Goal: Transaction & Acquisition: Purchase product/service

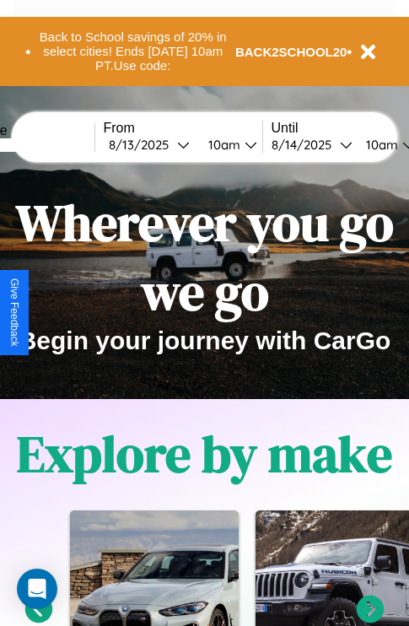
scroll to position [260, 0]
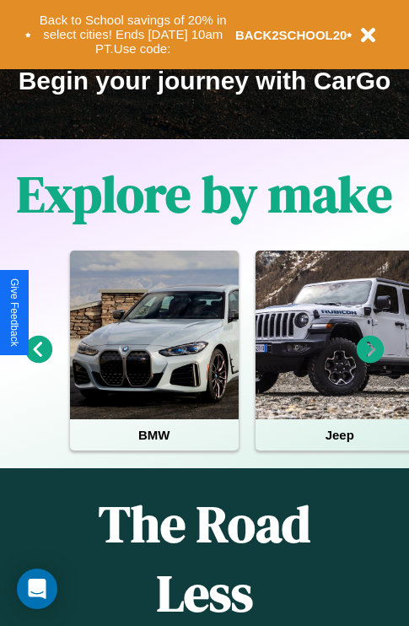
click at [370, 361] on icon at bounding box center [371, 350] width 28 height 28
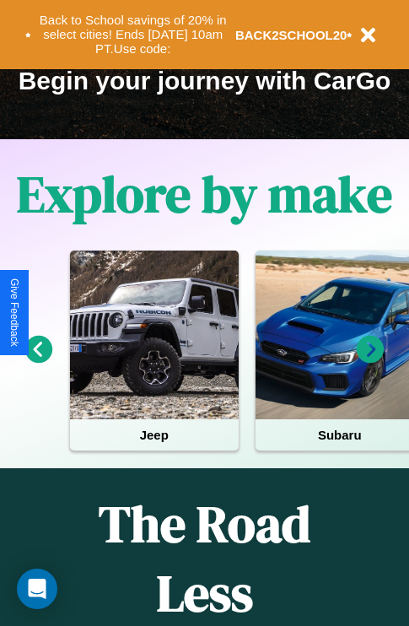
click at [370, 361] on icon at bounding box center [371, 350] width 28 height 28
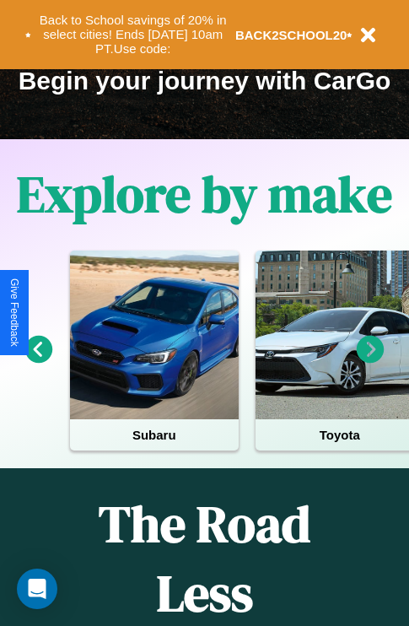
click at [370, 361] on icon at bounding box center [371, 350] width 28 height 28
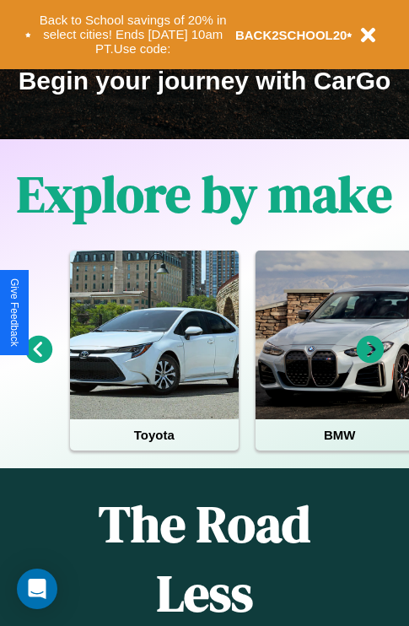
click at [370, 361] on icon at bounding box center [371, 350] width 28 height 28
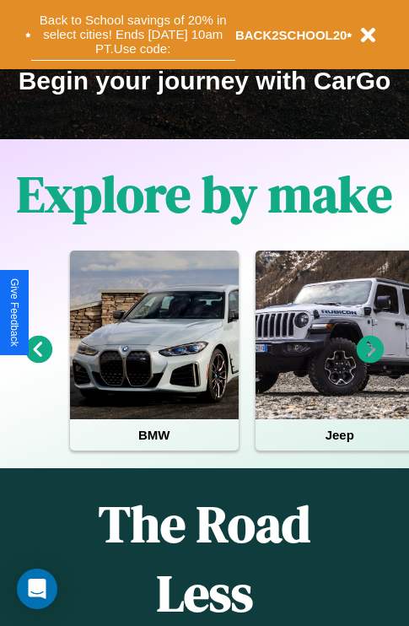
click at [132, 35] on button "Back to School savings of 20% in select cities! Ends 9/1 at 10am PT. Use code:" at bounding box center [133, 34] width 204 height 52
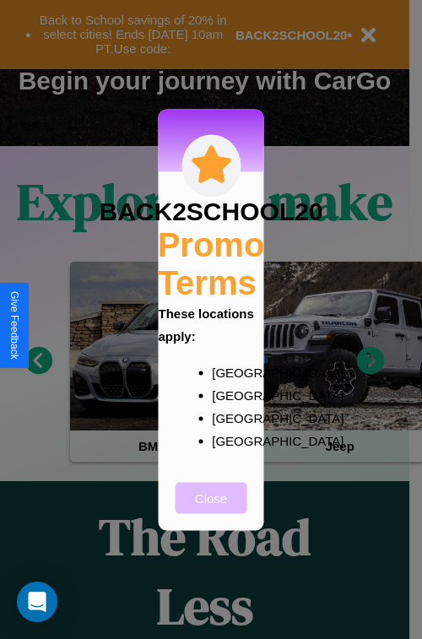
click at [211, 509] on button "Close" at bounding box center [212, 497] width 72 height 31
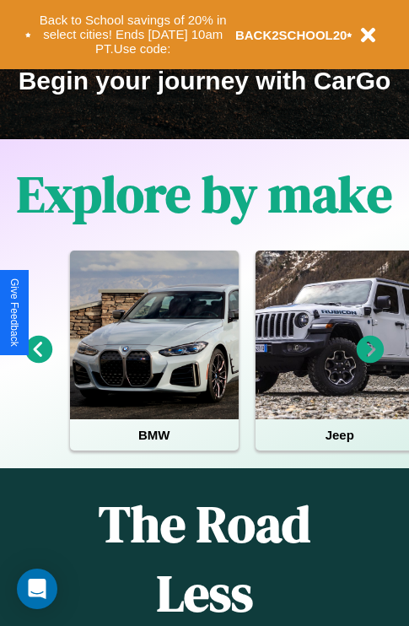
scroll to position [2045, 0]
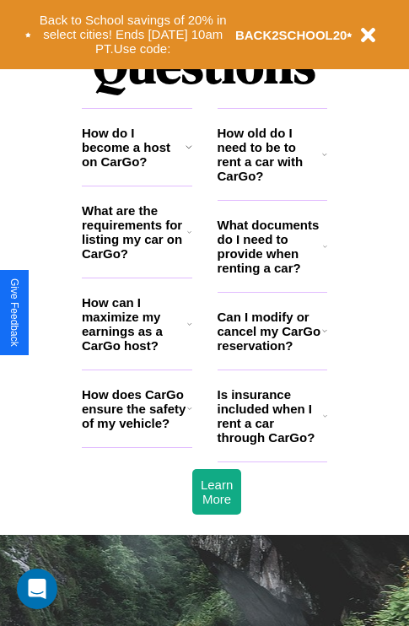
click at [272, 181] on h3 "How old do I need to be to rent a car with CarGo?" at bounding box center [270, 154] width 105 height 57
click at [272, 273] on h3 "What documents do I need to provide when renting a car?" at bounding box center [271, 246] width 106 height 57
click at [189, 331] on icon at bounding box center [189, 324] width 5 height 14
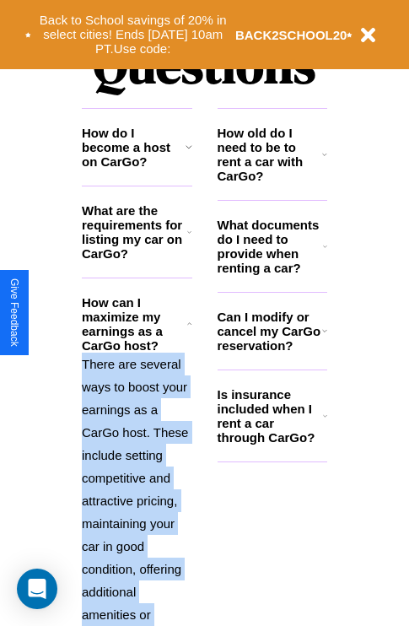
click at [189, 324] on polyline at bounding box center [189, 323] width 4 height 2
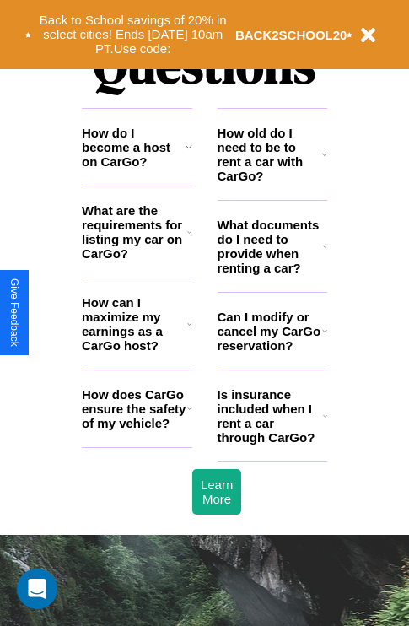
click at [189, 331] on icon at bounding box center [189, 324] width 5 height 14
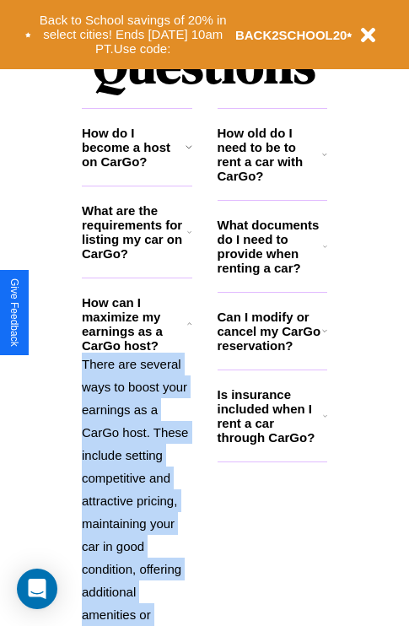
scroll to position [2305, 0]
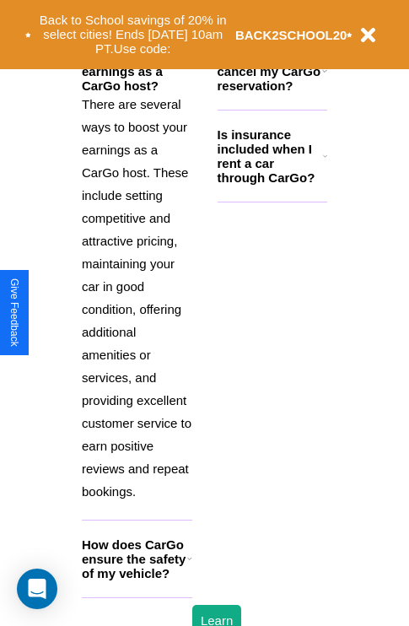
click at [137, 581] on h3 "How does CarGo ensure the safety of my vehicle?" at bounding box center [134, 559] width 105 height 43
click at [325, 163] on icon at bounding box center [325, 156] width 4 height 14
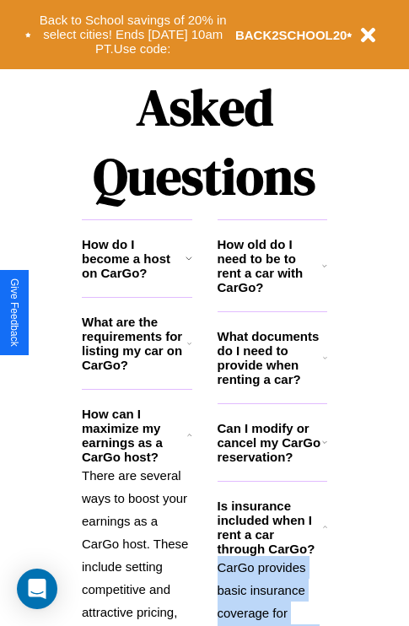
scroll to position [1643, 0]
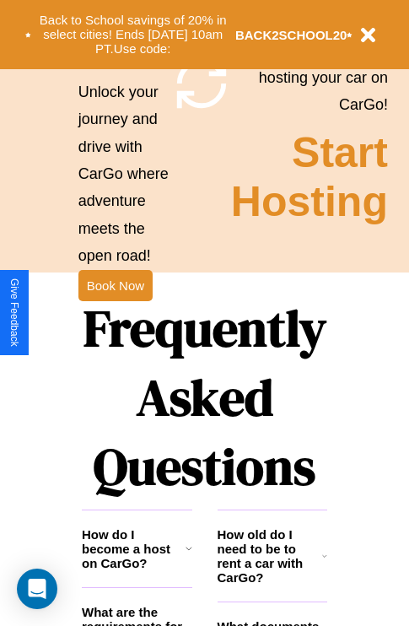
click at [115, 313] on h1 "Frequently Asked Questions" at bounding box center [205, 397] width 246 height 224
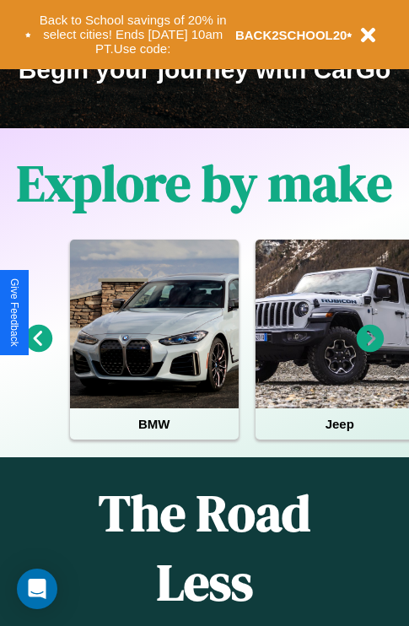
scroll to position [260, 0]
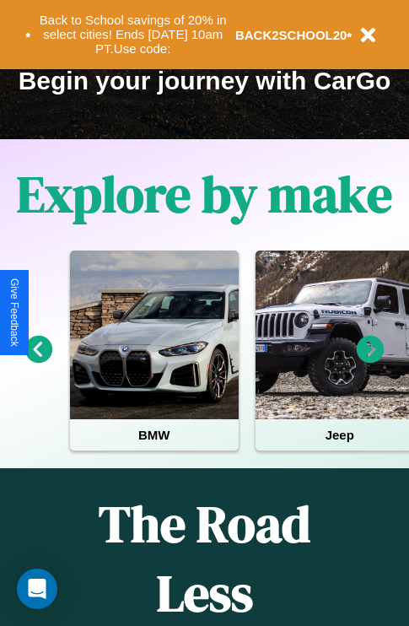
click at [370, 361] on icon at bounding box center [371, 350] width 28 height 28
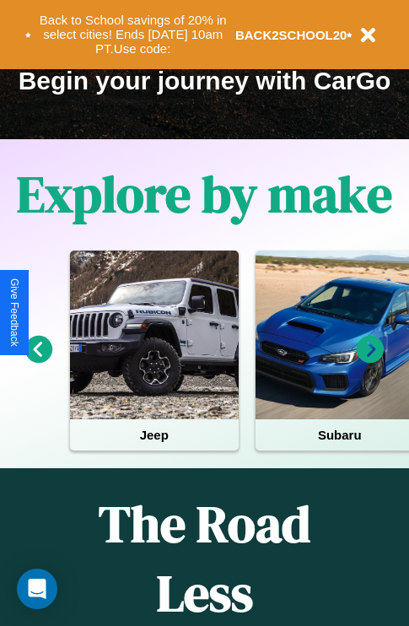
click at [370, 361] on icon at bounding box center [371, 350] width 28 height 28
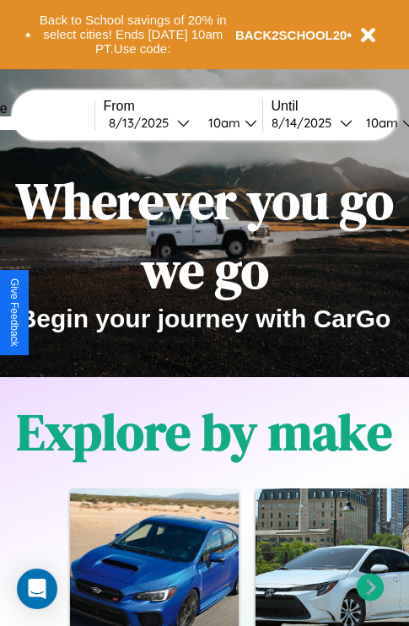
scroll to position [0, 0]
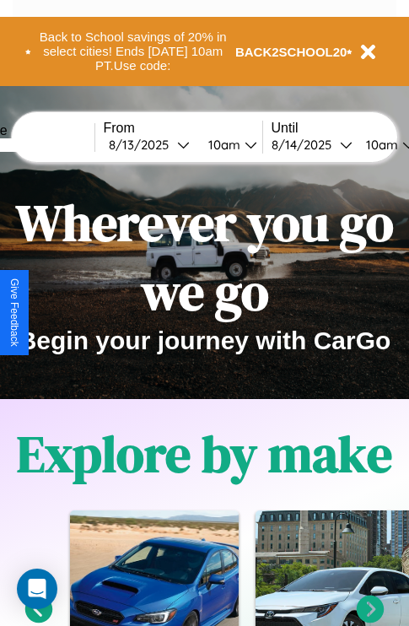
click at [57, 144] on input "text" at bounding box center [31, 145] width 127 height 14
type input "******"
click at [169, 144] on div "8 / 13 / 2025" at bounding box center [143, 145] width 68 height 16
select select "*"
select select "****"
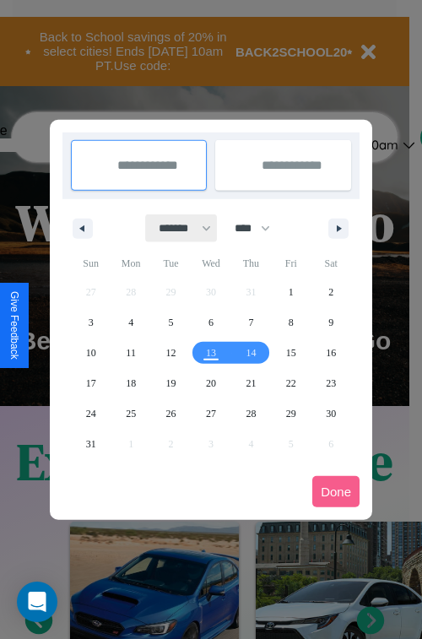
click at [177, 228] on select "******* ******** ***** ***** *** **** **** ****** ********* ******* ******** **…" at bounding box center [182, 228] width 72 height 28
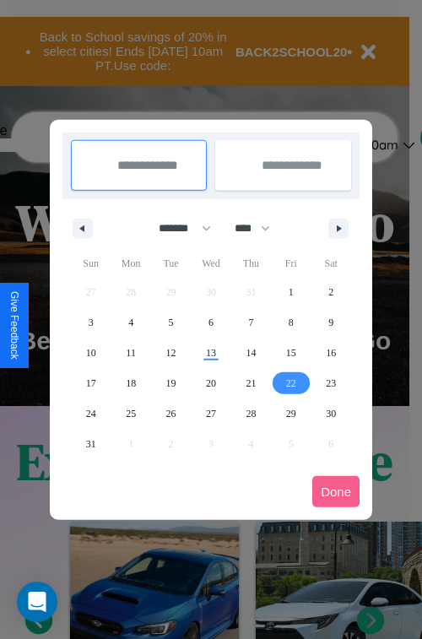
click at [290, 382] on span "22" at bounding box center [291, 383] width 10 height 30
type input "**********"
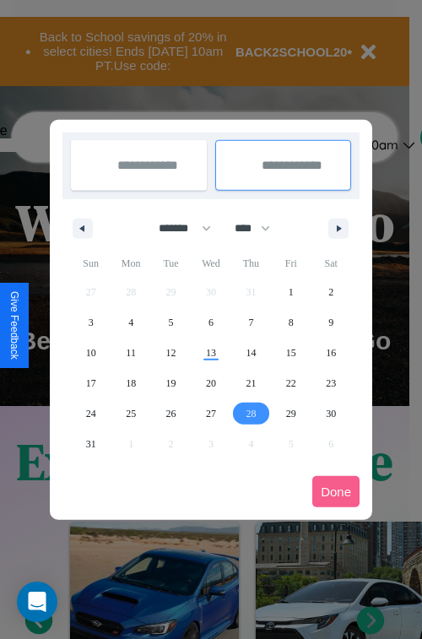
click at [251, 413] on span "28" at bounding box center [251, 413] width 10 height 30
type input "**********"
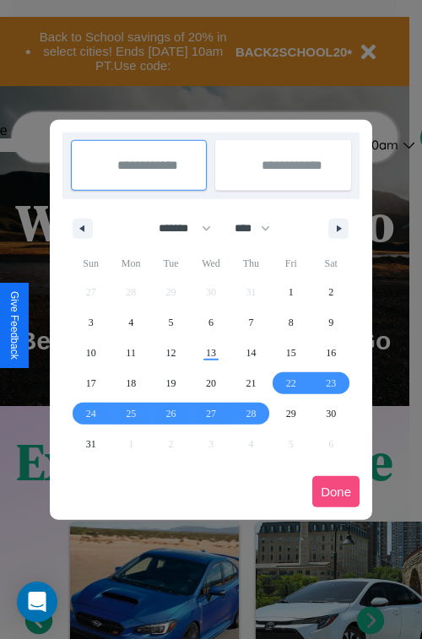
click at [336, 491] on button "Done" at bounding box center [335, 491] width 47 height 31
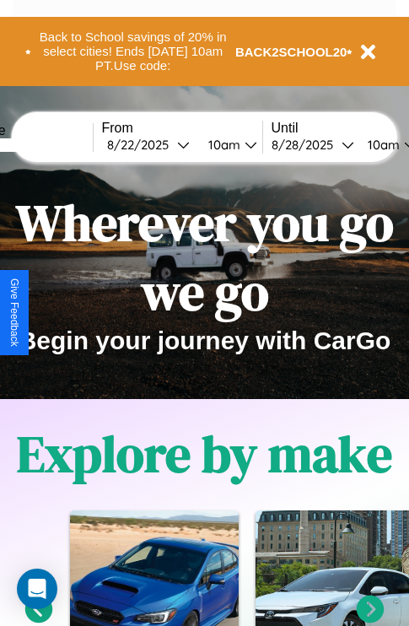
click at [402, 144] on div "10am" at bounding box center [381, 145] width 45 height 16
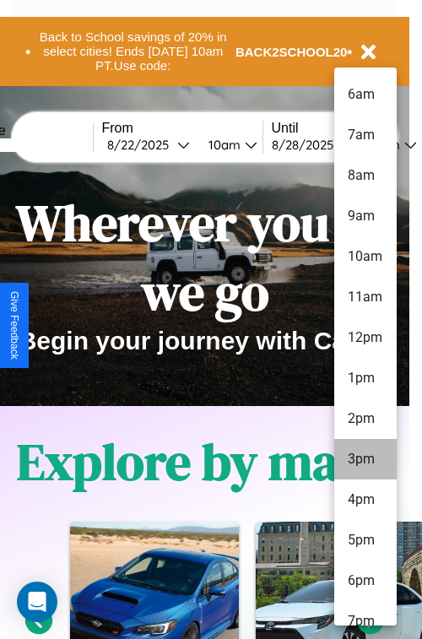
click at [365, 459] on li "3pm" at bounding box center [365, 459] width 62 height 41
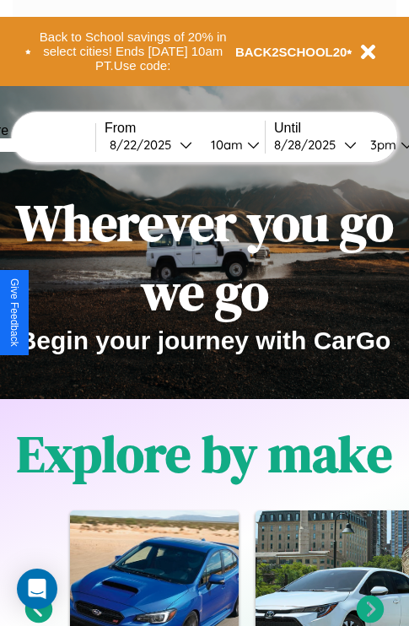
scroll to position [0, 62]
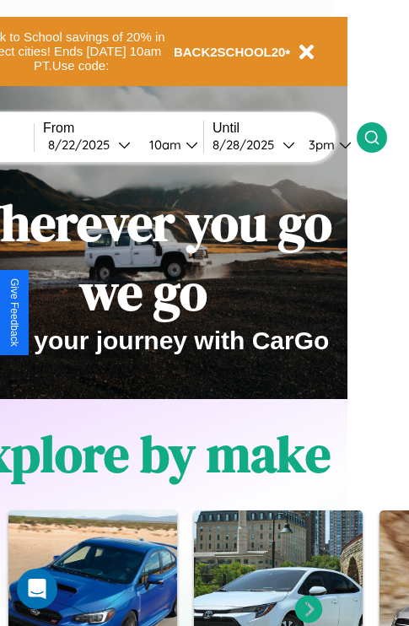
click at [381, 137] on icon at bounding box center [372, 137] width 17 height 17
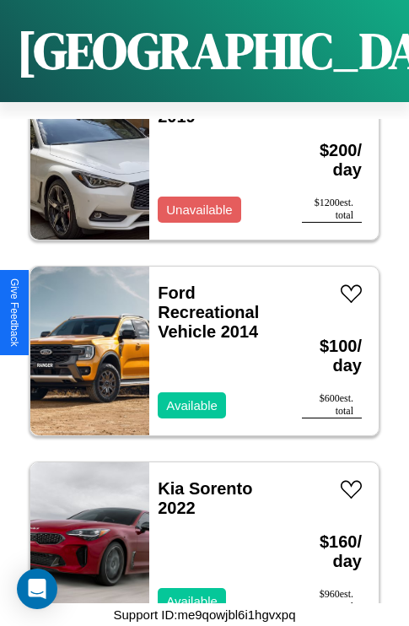
scroll to position [455, 0]
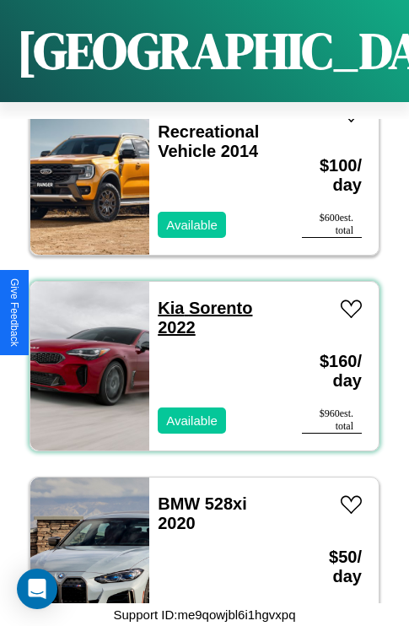
click at [165, 299] on link "Kia Sorento 2022" at bounding box center [205, 318] width 95 height 38
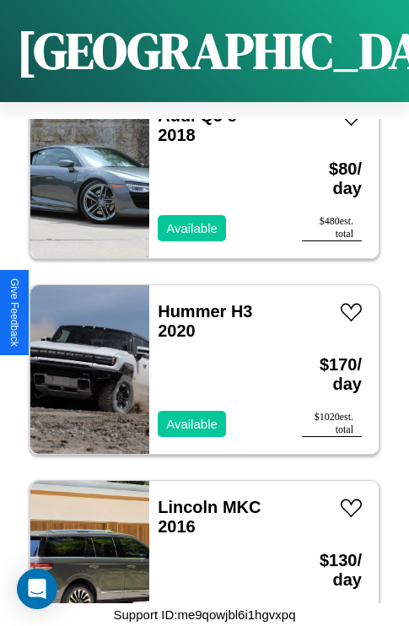
scroll to position [22577, 0]
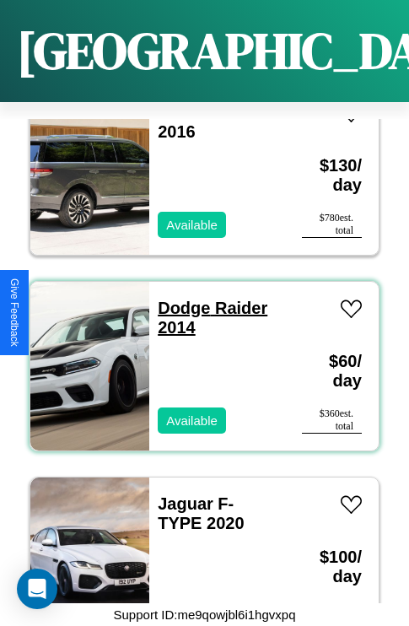
click at [179, 299] on link "Dodge Raider 2014" at bounding box center [213, 318] width 110 height 38
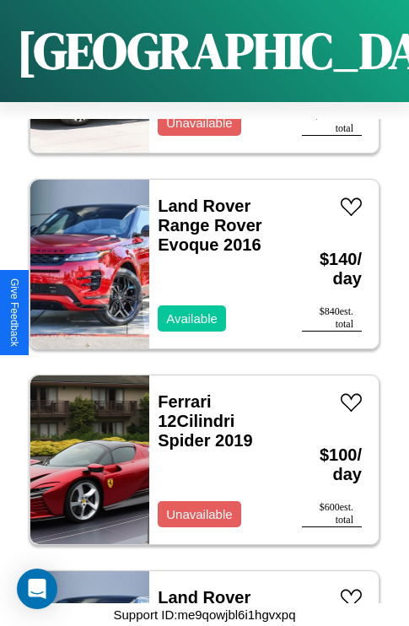
scroll to position [25905, 0]
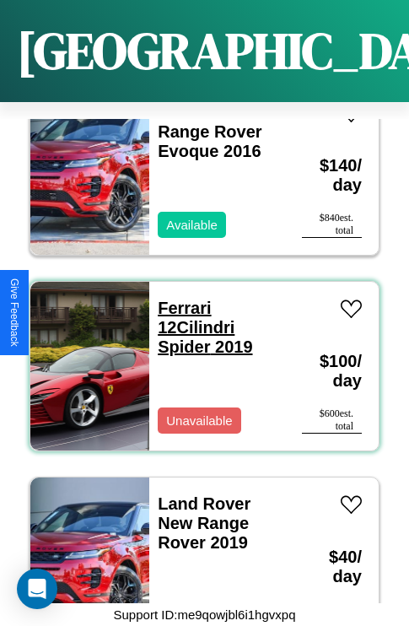
click at [179, 299] on link "Ferrari 12Cilindri Spider 2019" at bounding box center [205, 327] width 95 height 57
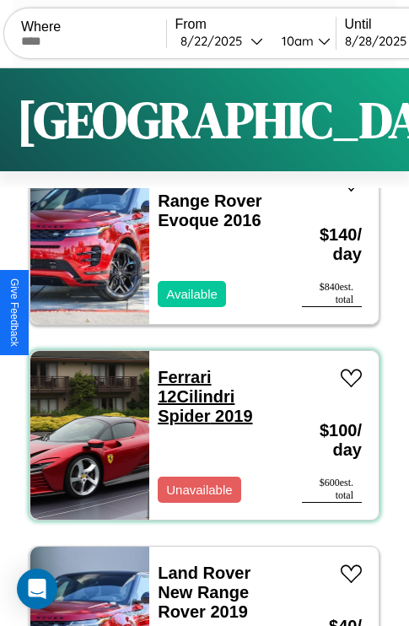
scroll to position [0, 0]
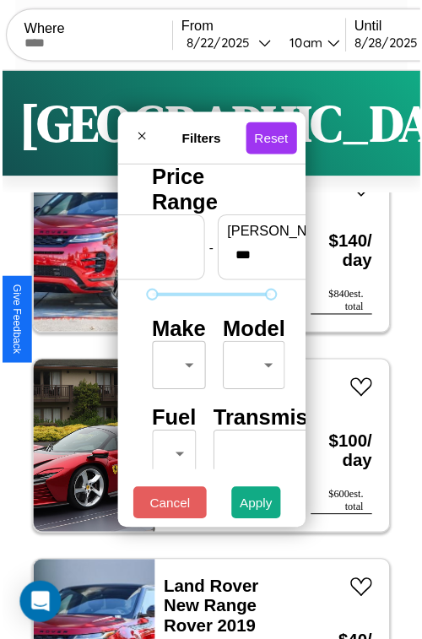
scroll to position [50, 0]
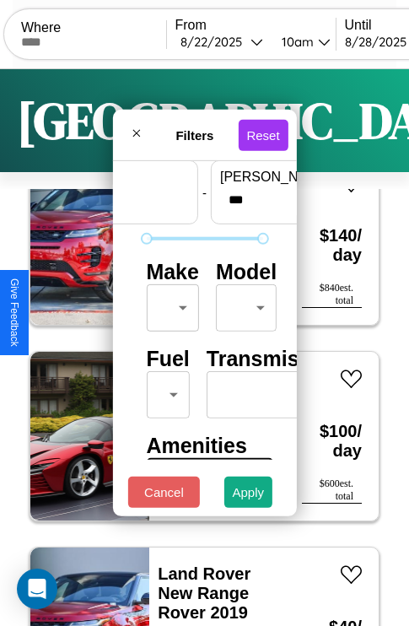
click at [170, 304] on body "CarGo Where From 8 / 22 / 2025 10am Until 8 / 28 / 2025 3pm Become a Host Login…" at bounding box center [204, 348] width 409 height 696
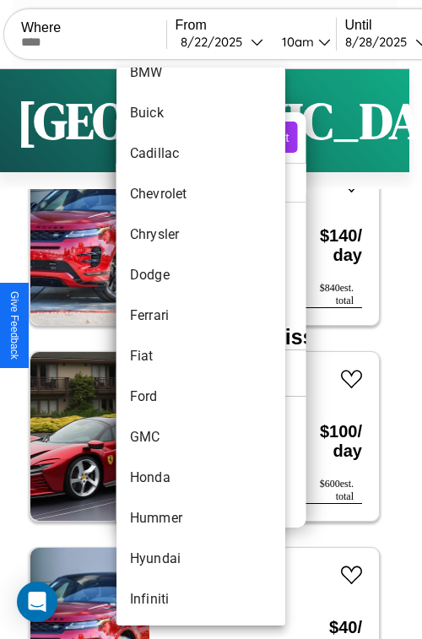
scroll to position [397, 0]
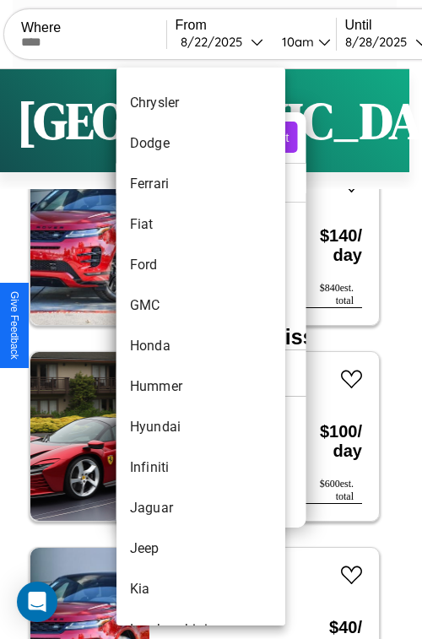
click at [169, 346] on li "Honda" at bounding box center [200, 346] width 169 height 41
type input "*****"
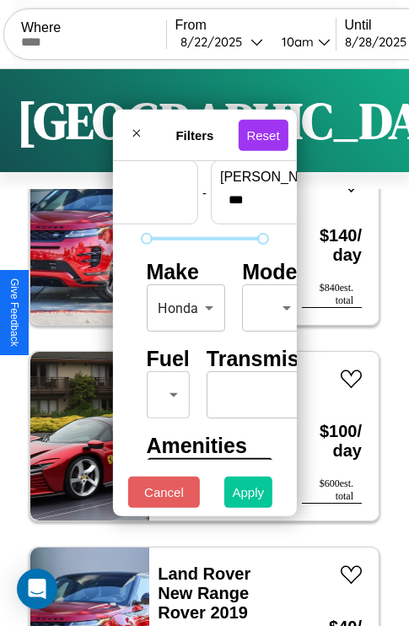
click at [249, 496] on button "Apply" at bounding box center [248, 492] width 49 height 31
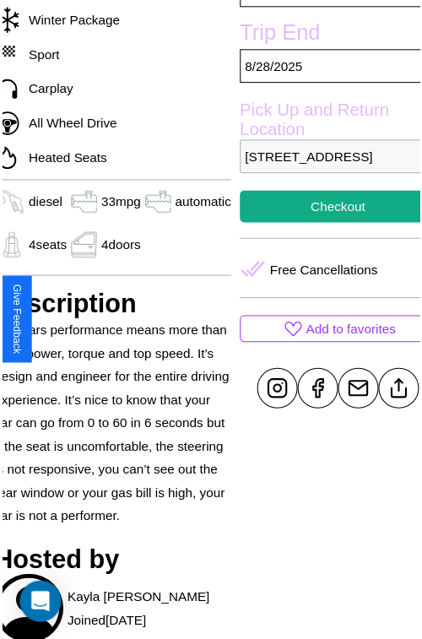
scroll to position [541, 74]
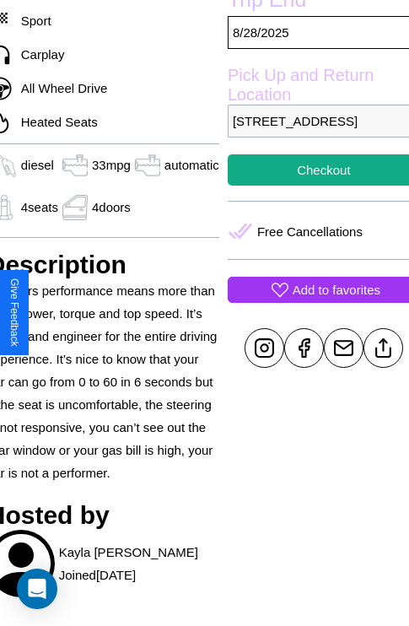
click at [312, 301] on p "Add to favorites" at bounding box center [337, 289] width 88 height 23
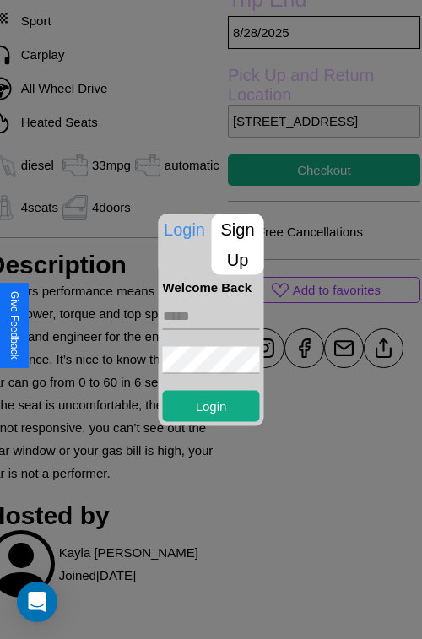
click at [211, 316] on input "text" at bounding box center [211, 315] width 97 height 27
type input "**********"
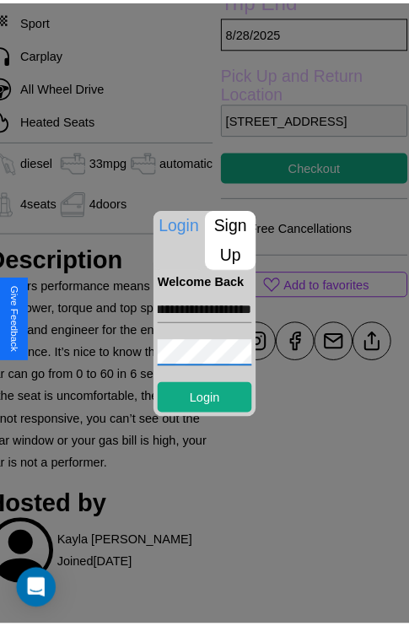
scroll to position [0, 0]
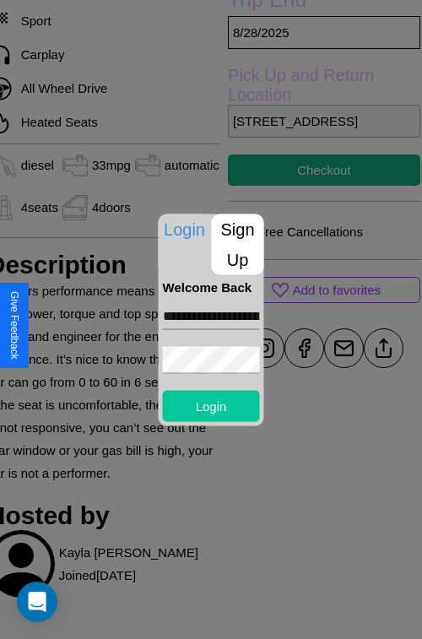
click at [211, 405] on button "Login" at bounding box center [211, 405] width 97 height 31
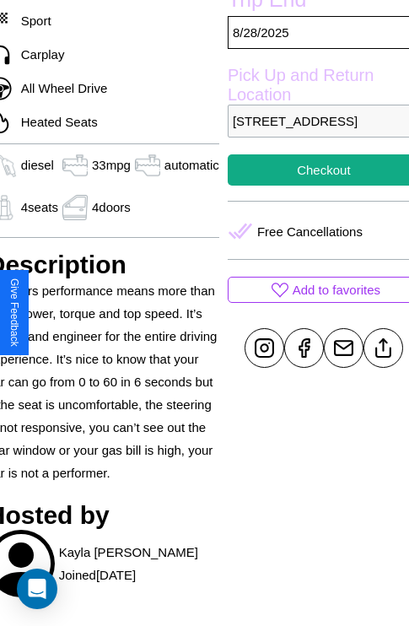
scroll to position [421, 74]
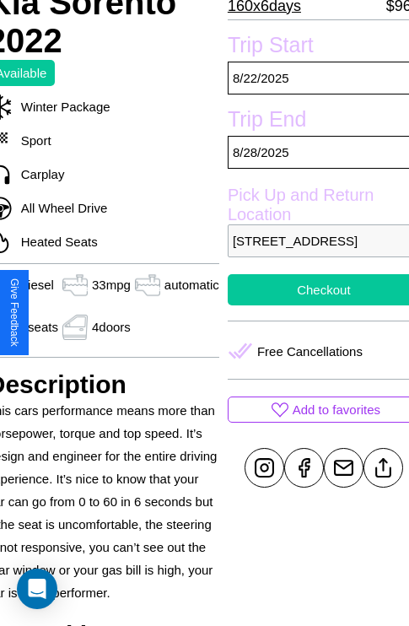
click at [312, 305] on button "Checkout" at bounding box center [324, 289] width 192 height 31
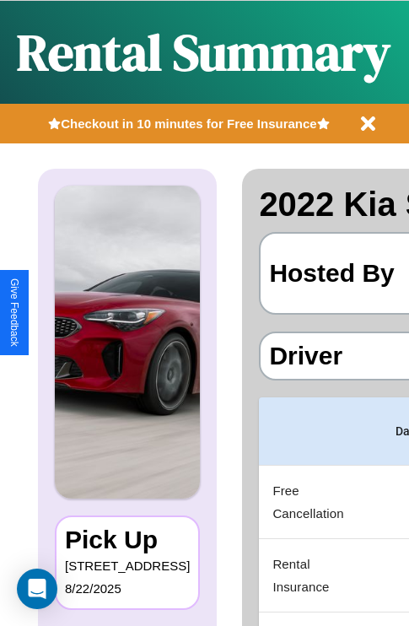
scroll to position [0, 331]
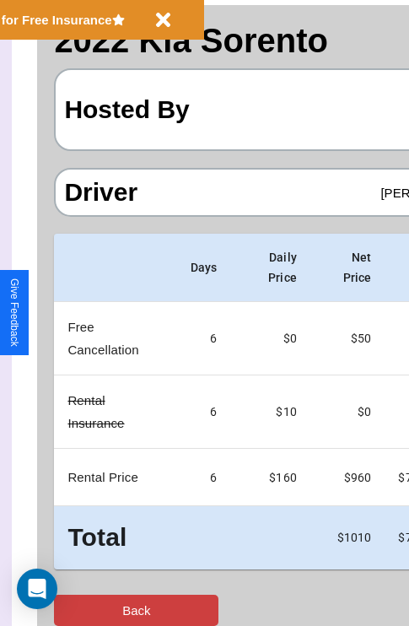
click at [82, 610] on button "Back" at bounding box center [136, 610] width 165 height 31
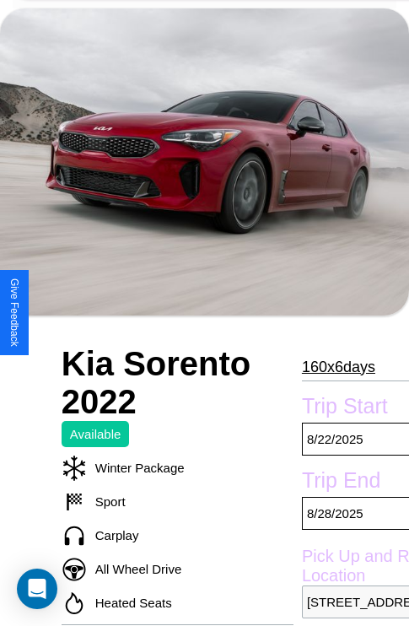
scroll to position [114, 0]
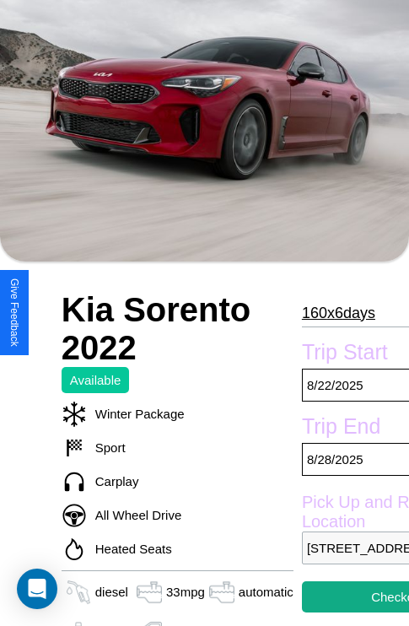
click at [333, 312] on p "160 x 6 days" at bounding box center [338, 313] width 73 height 27
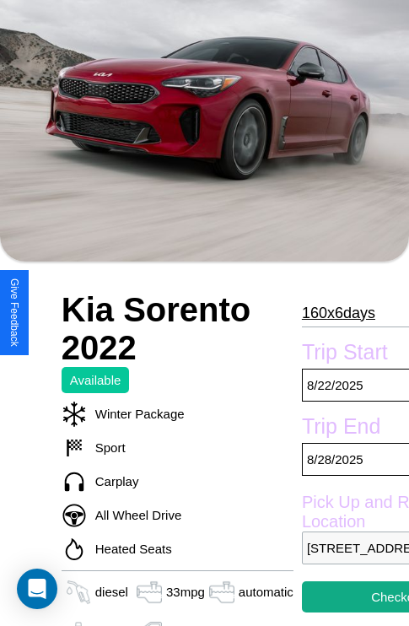
click at [333, 312] on p "160 x 6 days" at bounding box center [338, 313] width 73 height 27
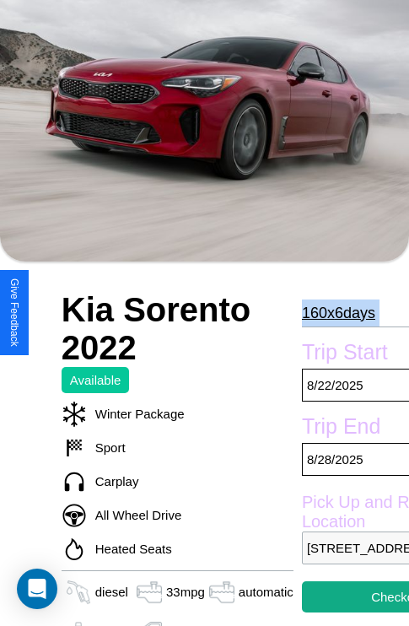
click at [333, 312] on p "160 x 6 days" at bounding box center [338, 313] width 73 height 27
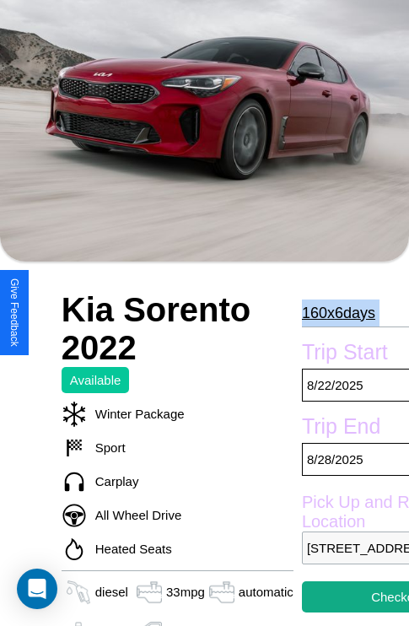
click at [333, 312] on p "160 x 6 days" at bounding box center [338, 313] width 73 height 27
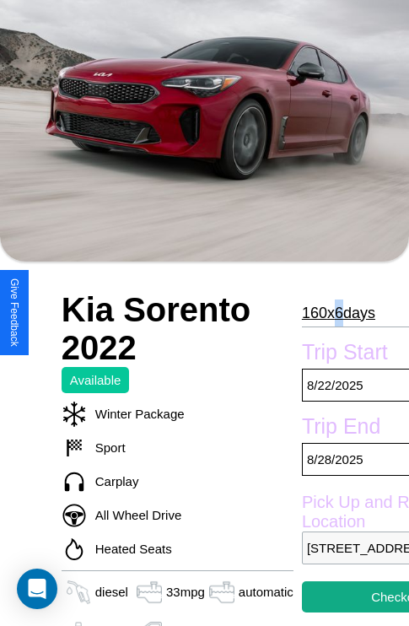
click at [333, 312] on p "160 x 6 days" at bounding box center [338, 313] width 73 height 27
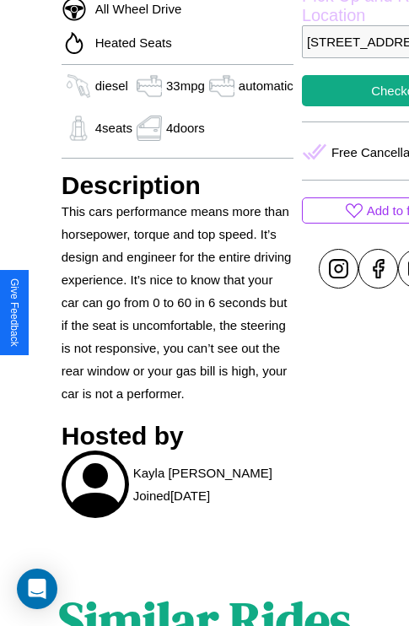
scroll to position [621, 0]
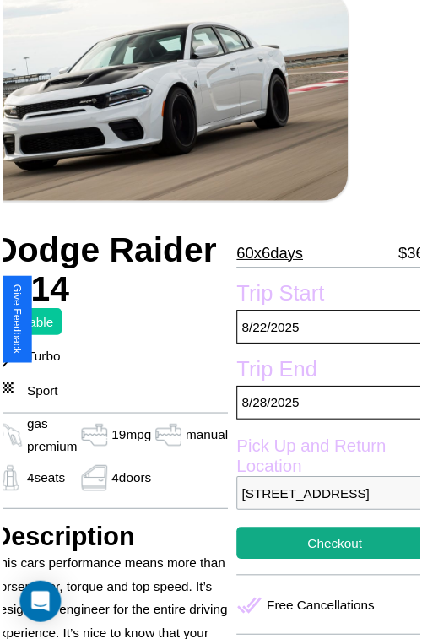
scroll to position [84, 77]
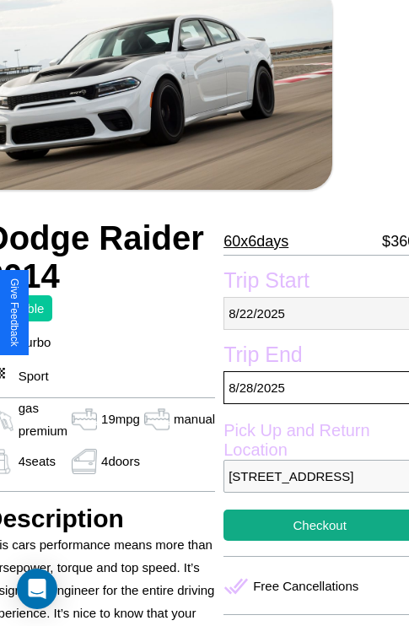
click at [312, 313] on p "8 / 22 / 2025" at bounding box center [320, 313] width 192 height 33
select select "*"
select select "****"
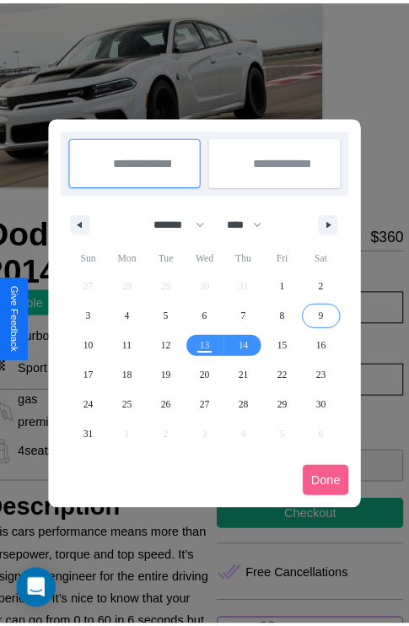
scroll to position [0, 77]
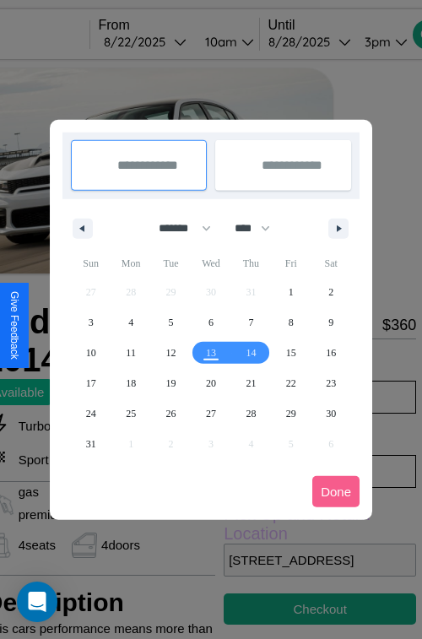
click at [169, 41] on div at bounding box center [211, 319] width 422 height 639
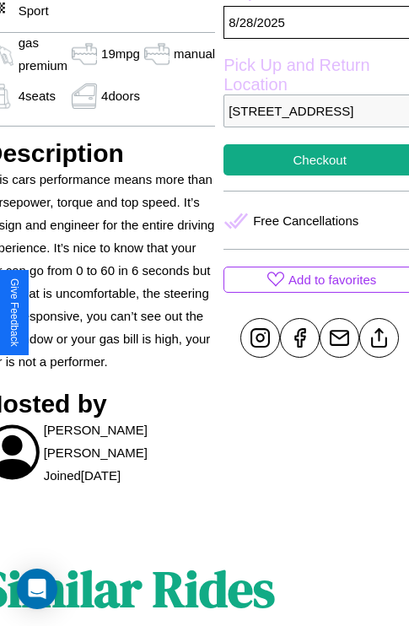
scroll to position [496, 77]
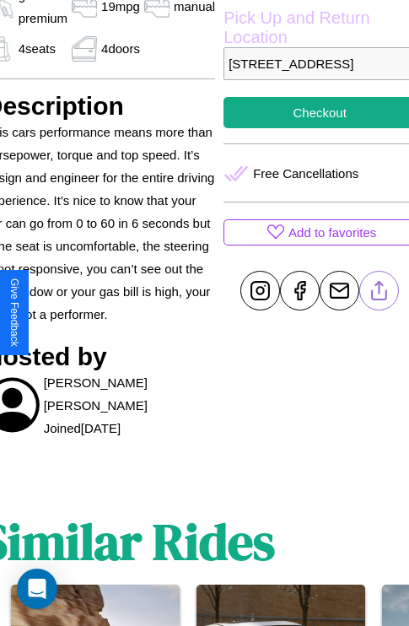
click at [380, 294] on line at bounding box center [380, 288] width 0 height 12
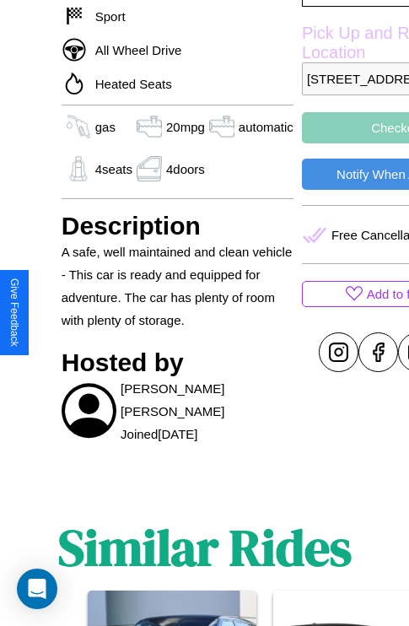
scroll to position [770, 0]
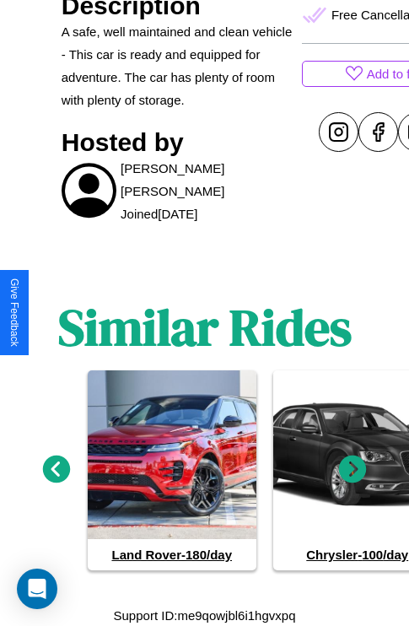
click at [56, 469] on icon at bounding box center [57, 470] width 28 height 28
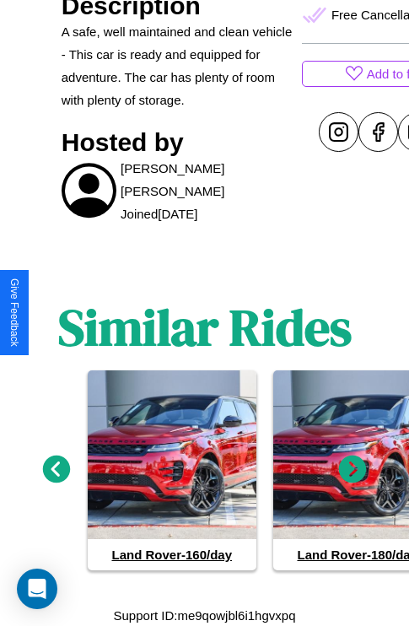
click at [56, 469] on icon at bounding box center [57, 470] width 28 height 28
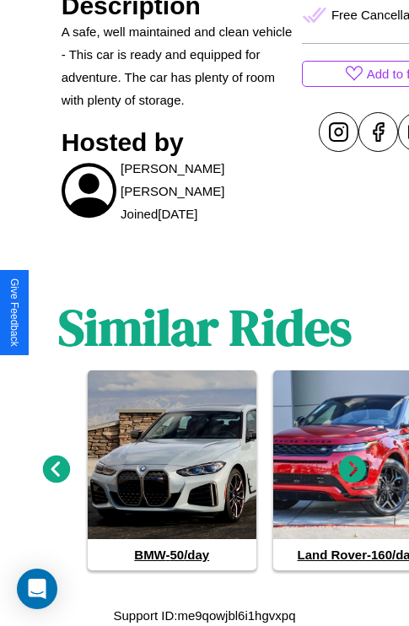
click at [353, 469] on icon at bounding box center [353, 470] width 28 height 28
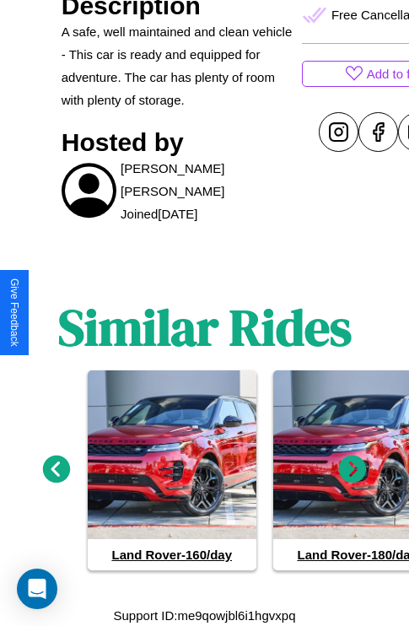
click at [353, 469] on icon at bounding box center [353, 470] width 28 height 28
